Goal: Transaction & Acquisition: Purchase product/service

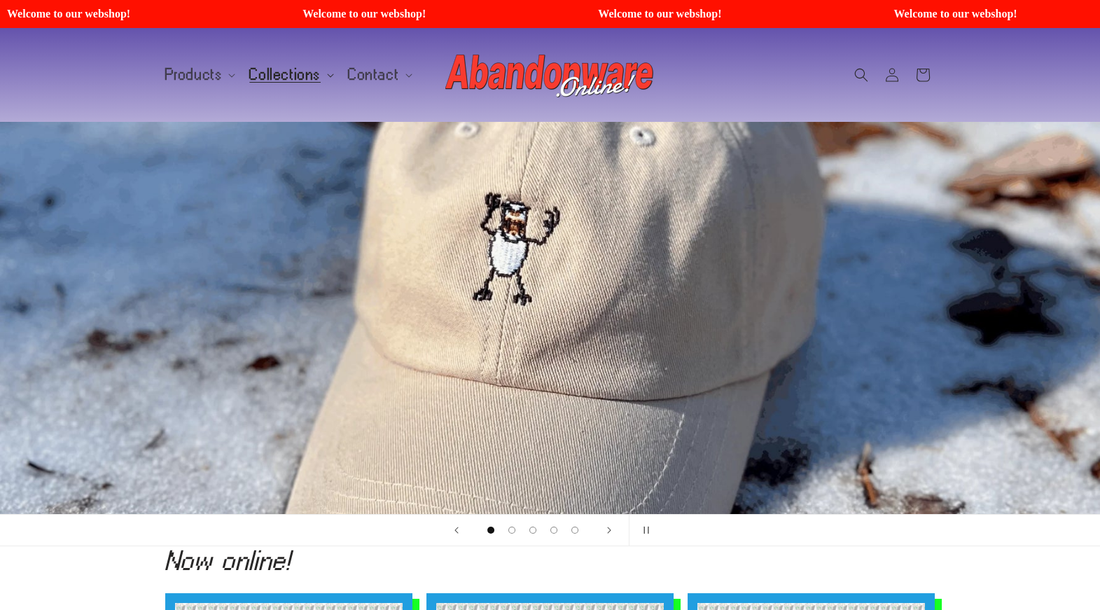
click at [306, 83] on summary "Collections" at bounding box center [290, 74] width 99 height 29
click at [212, 75] on span "Products" at bounding box center [193, 75] width 57 height 13
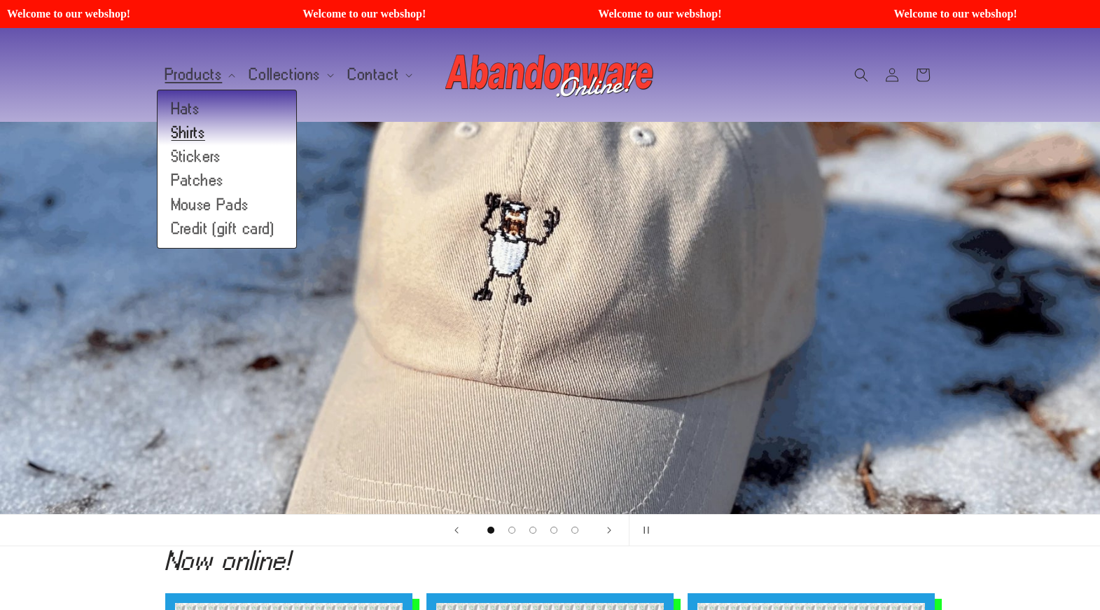
click at [191, 134] on link "Shirts" at bounding box center [227, 133] width 139 height 24
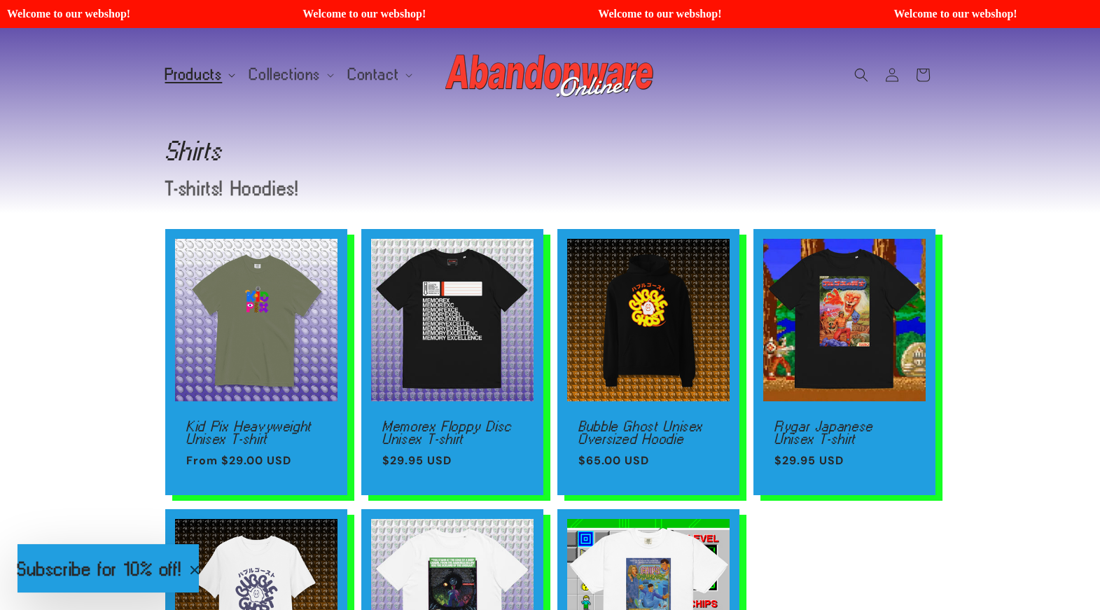
click at [183, 81] on span "Products" at bounding box center [193, 75] width 57 height 13
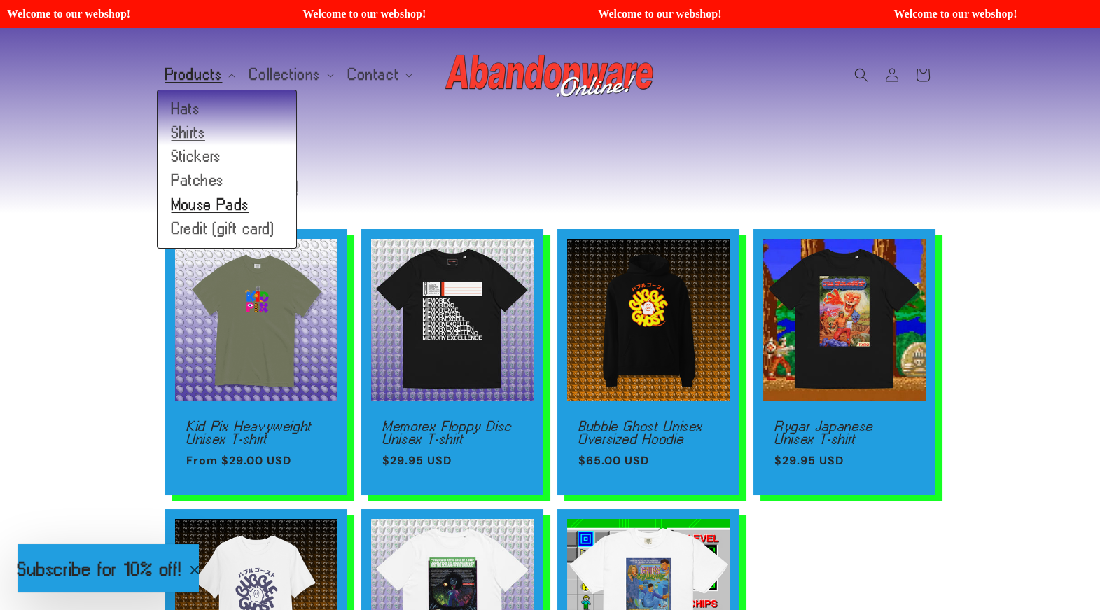
click at [202, 204] on link "Mouse Pads" at bounding box center [227, 205] width 139 height 24
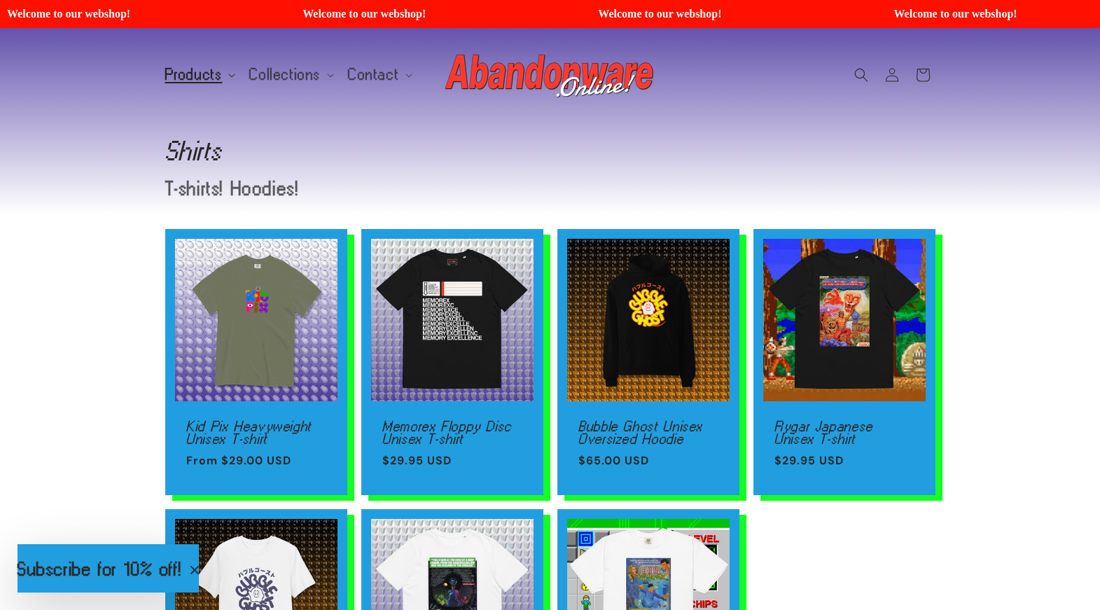
click at [200, 74] on span "Products" at bounding box center [193, 75] width 57 height 13
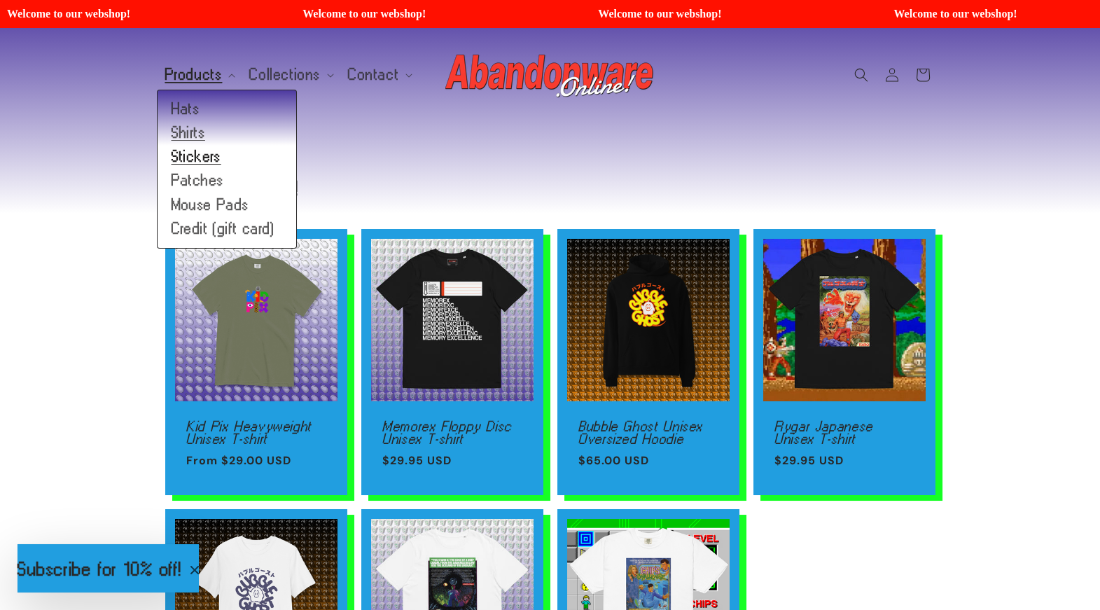
click at [200, 155] on link "Stickers" at bounding box center [227, 157] width 139 height 24
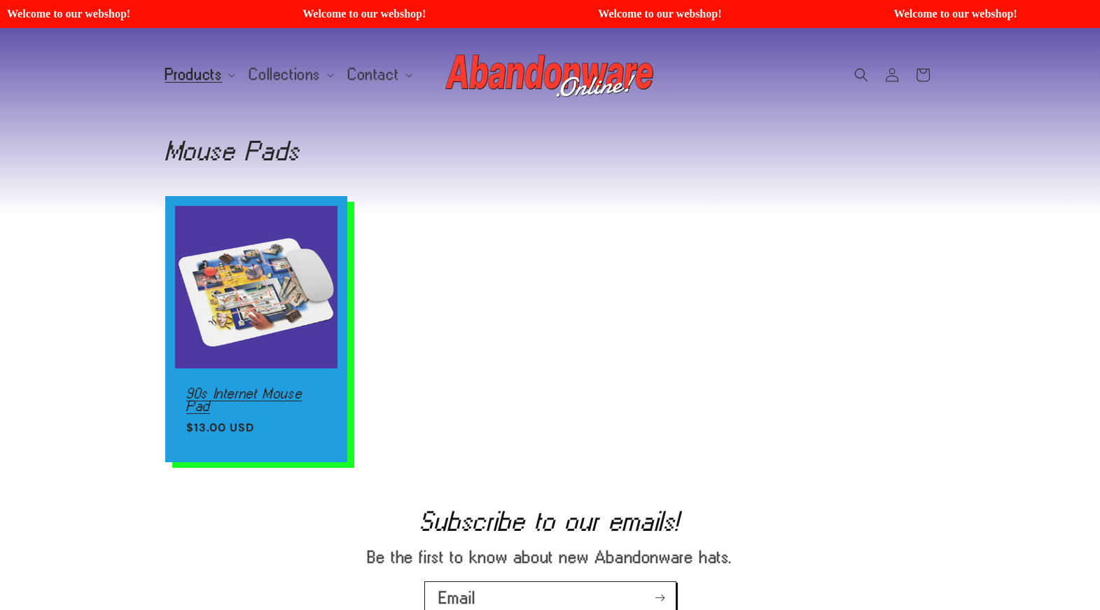
click at [256, 387] on link "90s Internet Mouse Pad" at bounding box center [256, 399] width 140 height 25
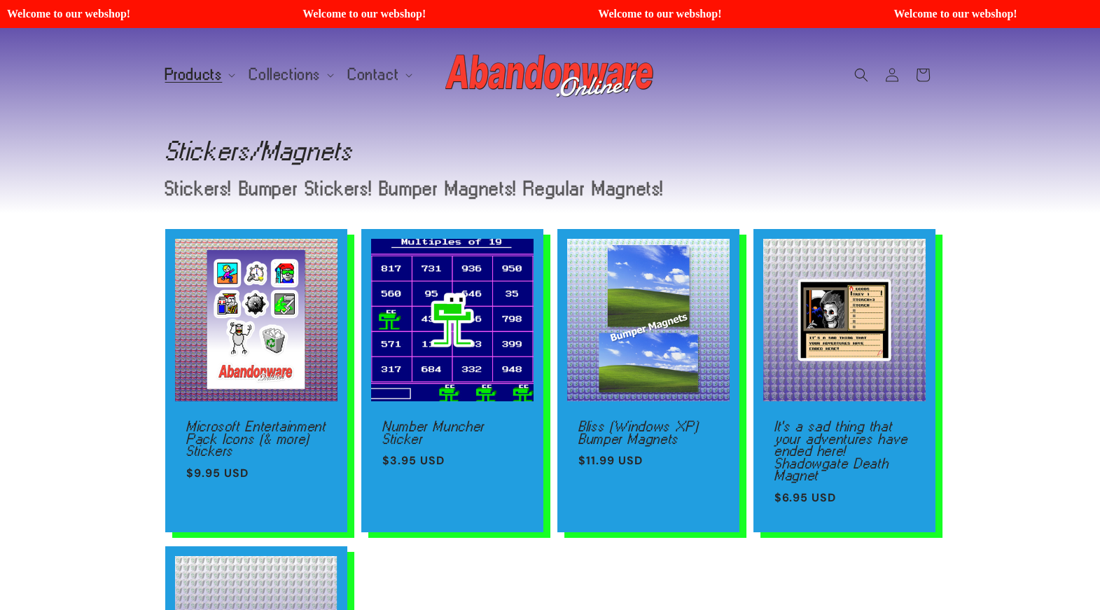
click at [78, 247] on div "Microsoft Entertainment Pack Icons (& more) Stickers Microsoft Entertainment Pa…" at bounding box center [550, 520] width 1100 height 583
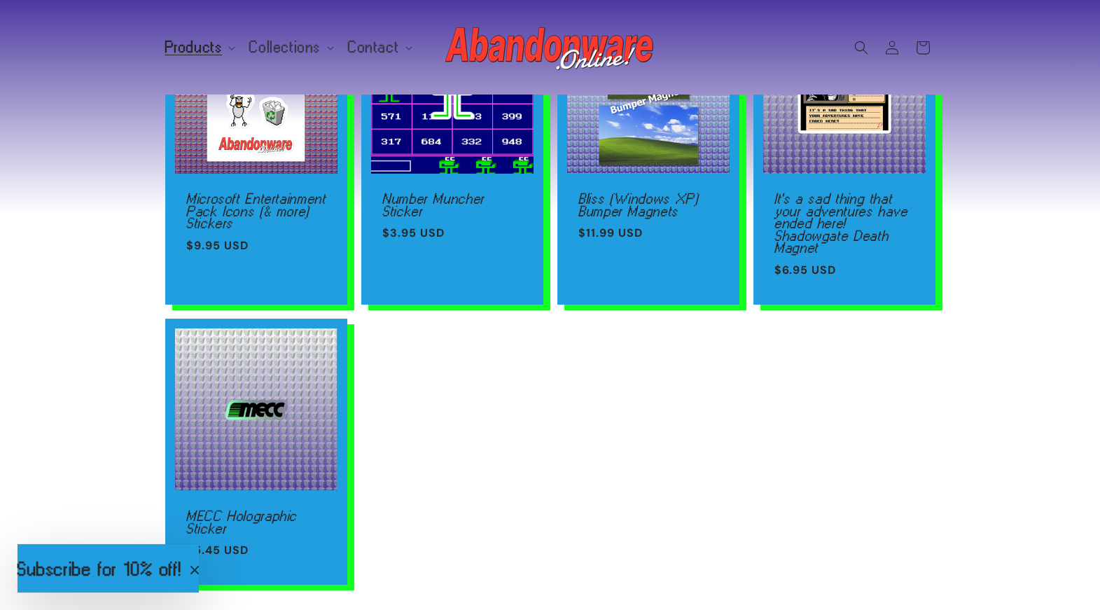
scroll to position [229, 0]
